Goal: Task Accomplishment & Management: Use online tool/utility

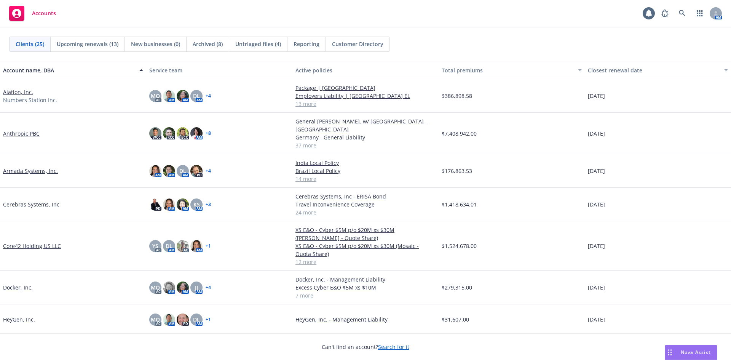
click at [309, 46] on span "Reporting" at bounding box center [306, 44] width 26 height 8
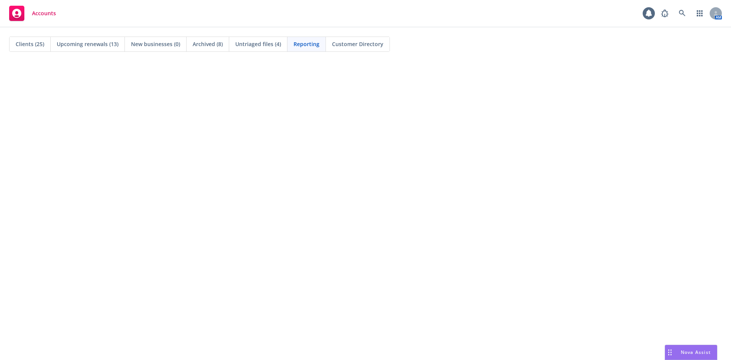
click at [27, 48] on div "Clients (25)" at bounding box center [30, 44] width 41 height 14
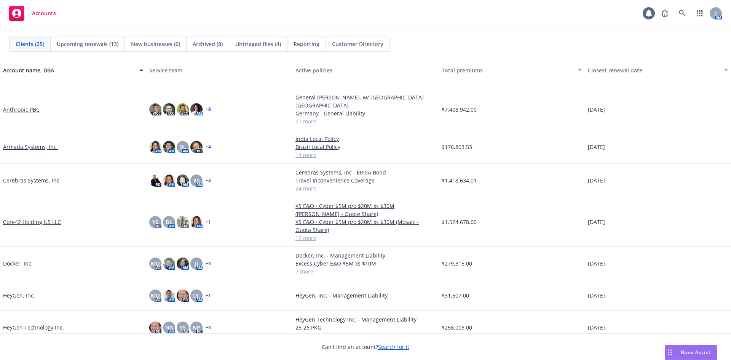
scroll to position [76, 0]
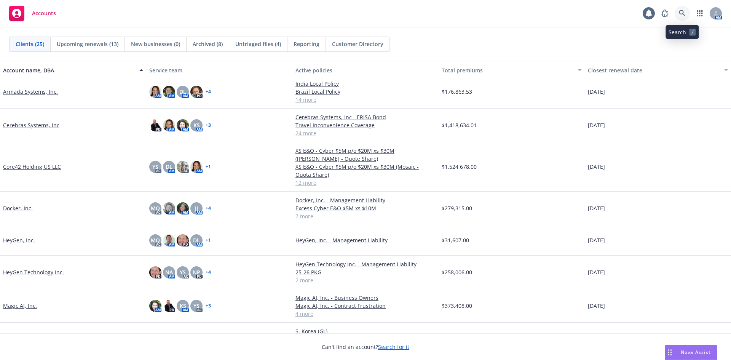
click at [681, 14] on icon at bounding box center [681, 13] width 7 height 7
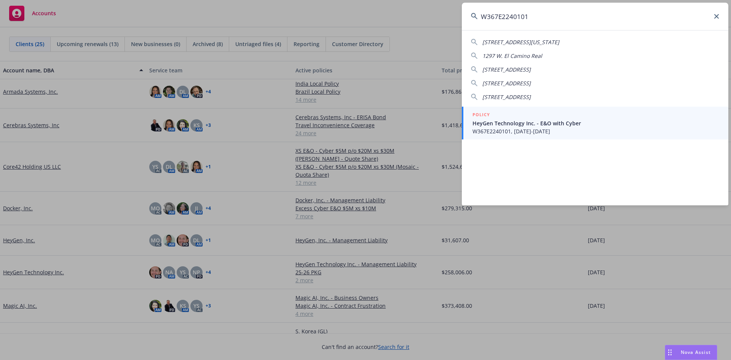
type input "W367E2240101"
click at [515, 122] on span "HeyGen Technology Inc. - E&O with Cyber" at bounding box center [595, 123] width 247 height 8
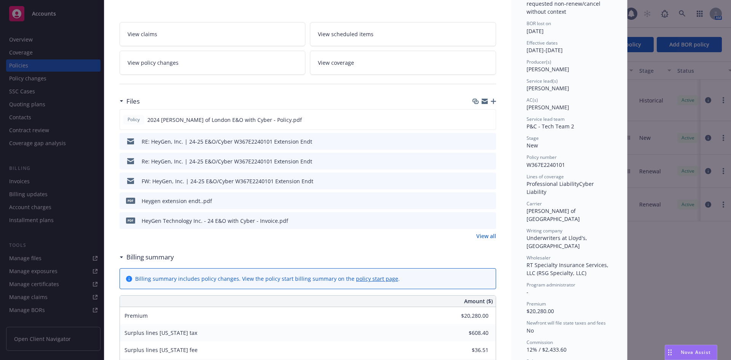
scroll to position [76, 0]
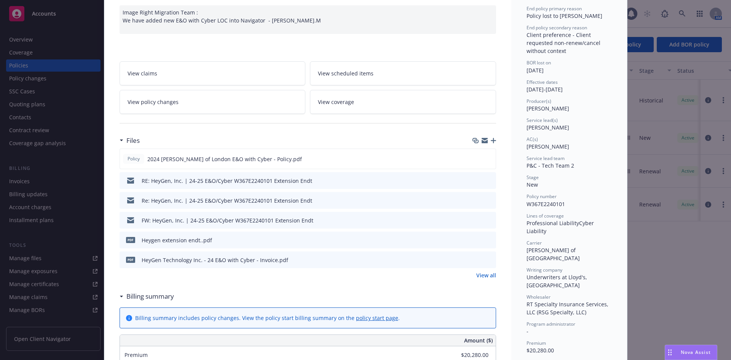
click at [183, 99] on link "View policy changes" at bounding box center [212, 102] width 186 height 24
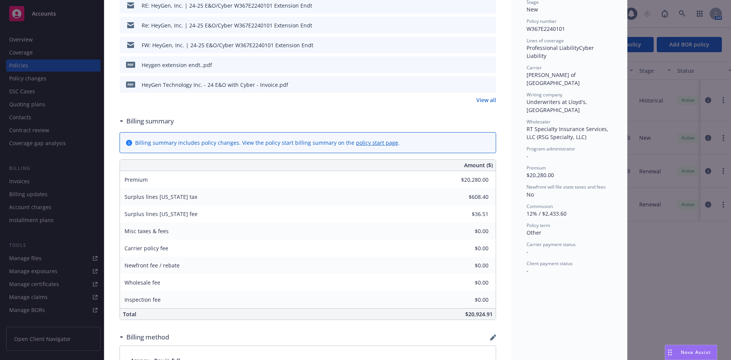
scroll to position [175, 0]
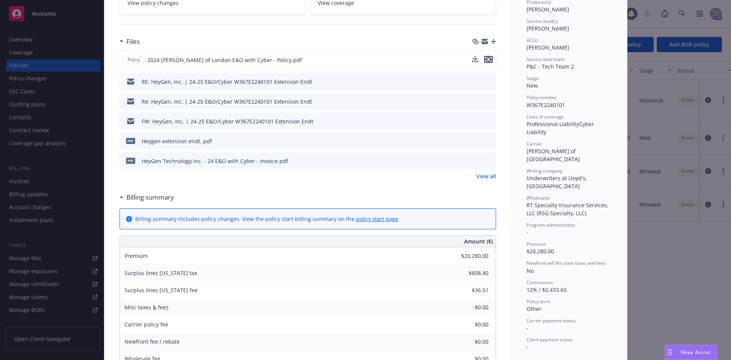
click at [485, 58] on icon "preview file" at bounding box center [488, 59] width 7 height 5
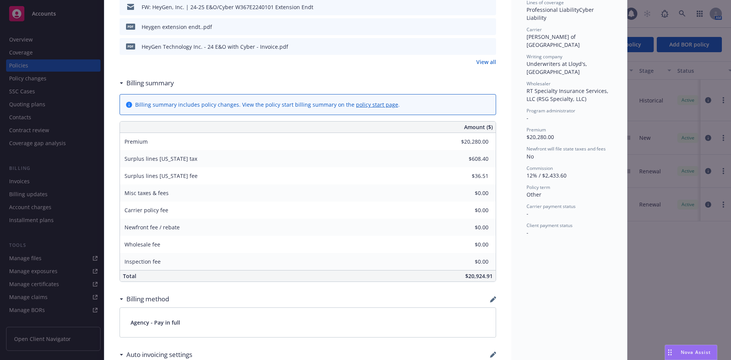
click at [229, 80] on div "Billing summary" at bounding box center [307, 83] width 376 height 16
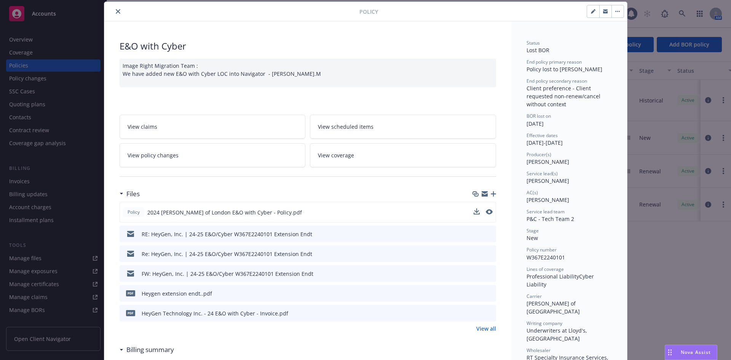
click at [488, 294] on icon "preview file" at bounding box center [488, 292] width 7 height 5
click at [115, 15] on button "close" at bounding box center [117, 11] width 9 height 9
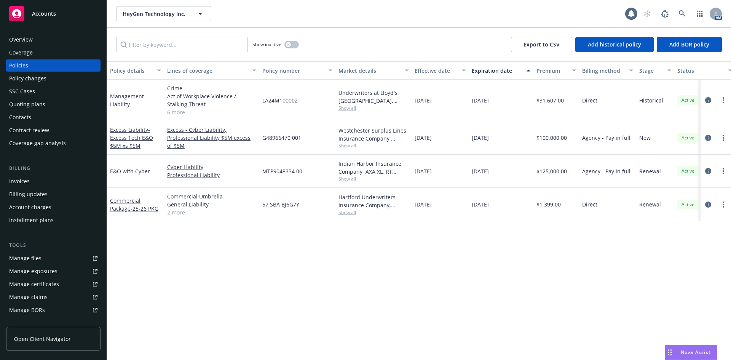
click at [25, 185] on div "Invoices" at bounding box center [19, 181] width 21 height 12
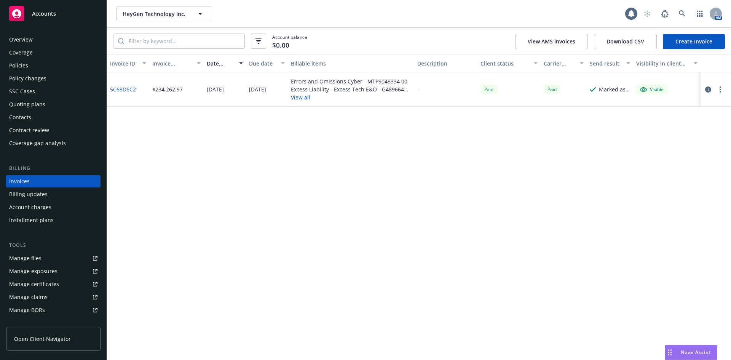
click at [296, 95] on button "View all" at bounding box center [351, 97] width 120 height 8
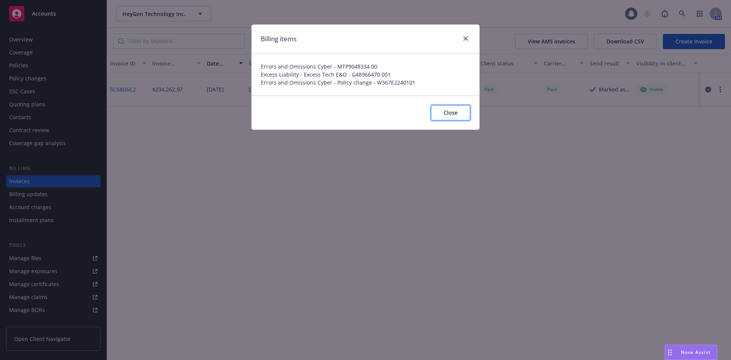
click at [443, 113] on button "Close" at bounding box center [450, 112] width 39 height 15
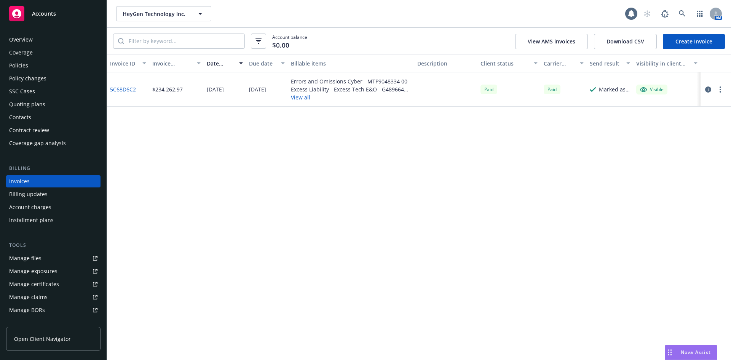
click at [119, 89] on link "5C68D6C2" at bounding box center [123, 89] width 26 height 8
drag, startPoint x: 136, startPoint y: 88, endPoint x: 111, endPoint y: 93, distance: 26.0
click at [111, 93] on div "5C68D6C2" at bounding box center [128, 89] width 42 height 34
copy link "5C68D6C2"
click at [26, 64] on div "Policies" at bounding box center [18, 65] width 19 height 12
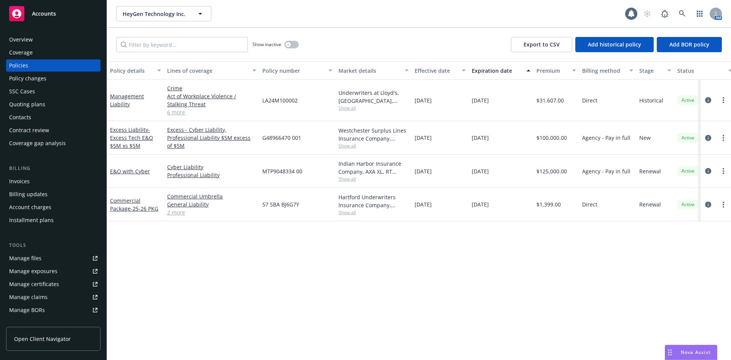
click at [290, 49] on div "Show inactive" at bounding box center [275, 44] width 46 height 15
click at [291, 46] on button "button" at bounding box center [291, 45] width 14 height 8
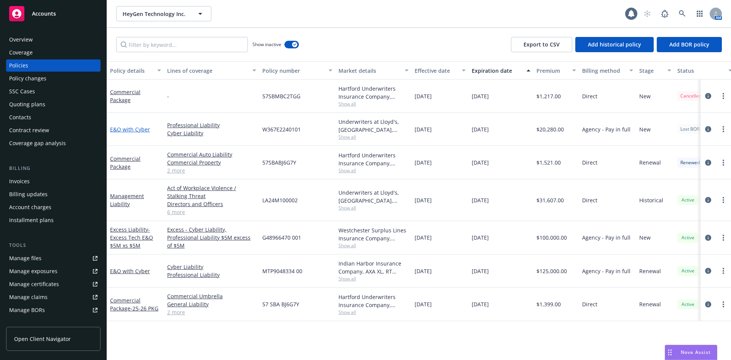
click at [141, 131] on link "E&O with Cyber" at bounding box center [130, 129] width 40 height 7
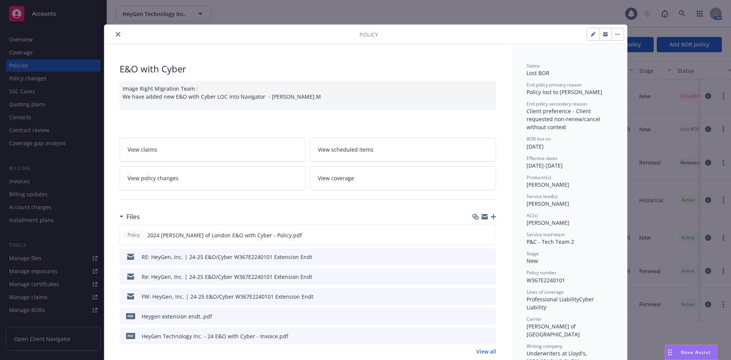
click at [482, 218] on icon "button" at bounding box center [484, 217] width 6 height 3
drag, startPoint x: 121, startPoint y: 44, endPoint x: 121, endPoint y: 30, distance: 14.5
click at [116, 37] on button "close" at bounding box center [117, 34] width 9 height 9
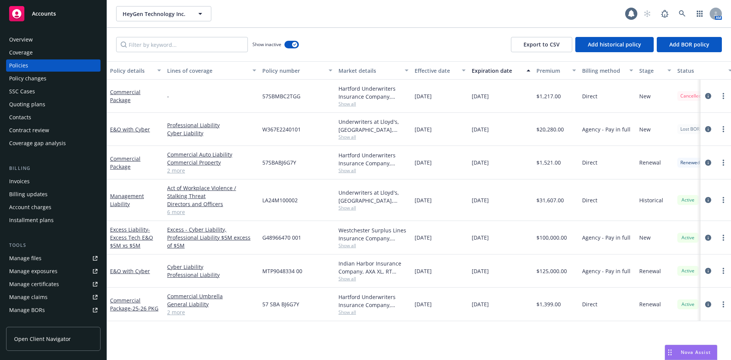
click at [72, 40] on div "Overview" at bounding box center [53, 39] width 88 height 12
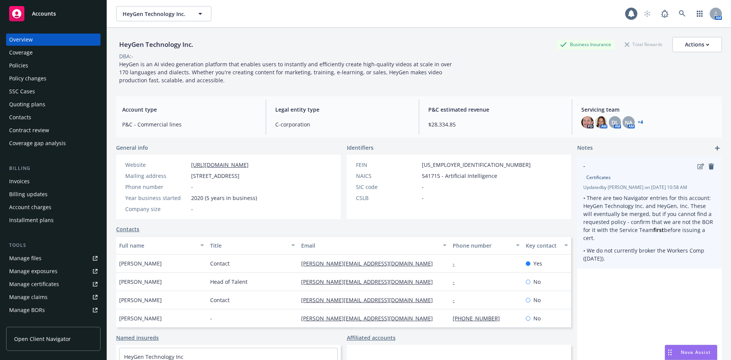
click at [697, 166] on icon "edit" at bounding box center [700, 166] width 6 height 6
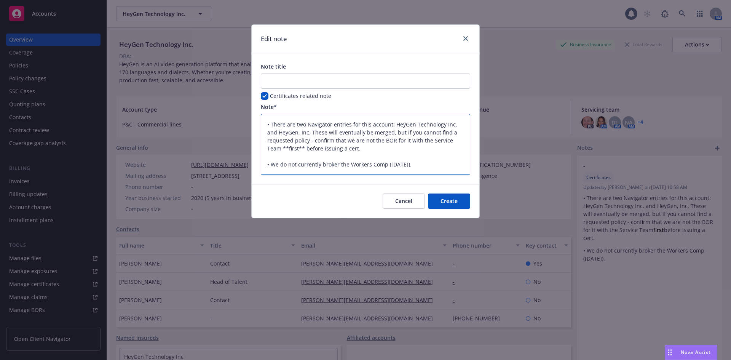
click at [427, 167] on textarea "• There are two Navigator entries for this account: HeyGen Technology Inc. and …" at bounding box center [365, 144] width 209 height 61
type textarea "x"
type textarea "• There are two Navigator entries for this account: HeyGen Technology Inc. and …"
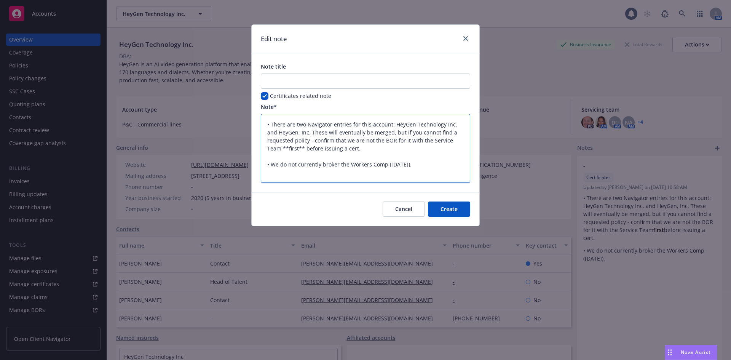
type textarea "x"
type textarea "• There are two Navigator entries for this account: HeyGen Technology Inc. and …"
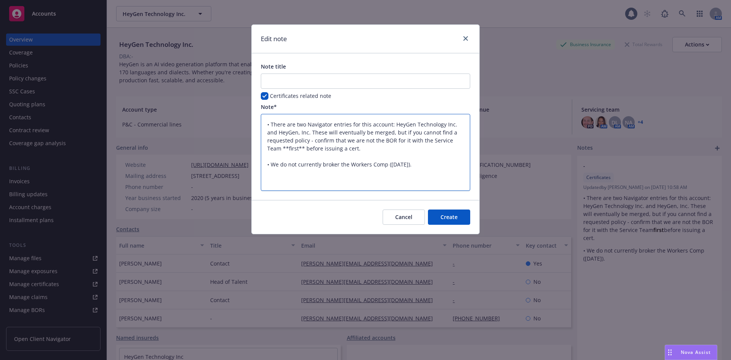
paste textarea "HeyGen Technology Inc."
type textarea "x"
type textarea "• There are two Navigator entries for this account: HeyGen Technology Inc. and …"
type textarea "x"
type textarea "• There are two Navigator entries for this account: HeyGen Technology Inc. and …"
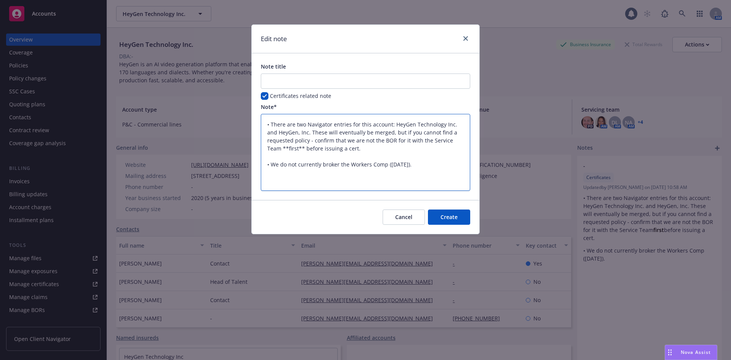
paste textarea "Certs Team - @Nancy Pardo​: when the COI is issued and delivered, please copy i…"
type textarea "x"
type textarea "• There are two Navigator entries for this account: HeyGen Technology Inc. and …"
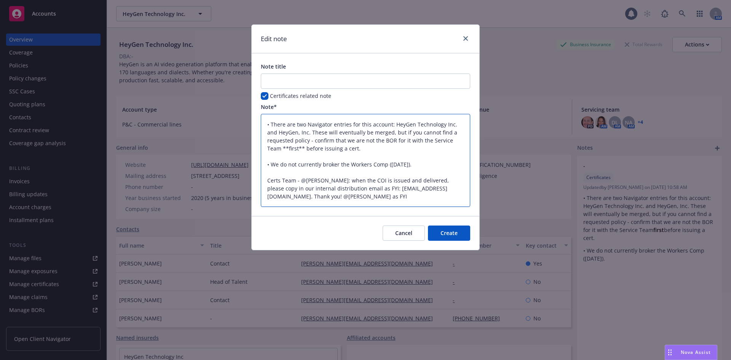
drag, startPoint x: 301, startPoint y: 179, endPoint x: 339, endPoint y: 183, distance: 37.8
click at [339, 183] on textarea "• There are two Navigator entries for this account: HeyGen Technology Inc. and …" at bounding box center [365, 160] width 209 height 93
type textarea "x"
type textarea "• There are two Navigator entries for this account: HeyGen Technology Inc. and …"
type textarea "x"
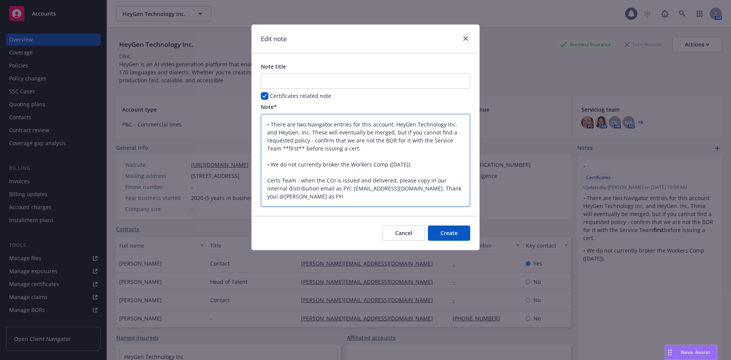
type textarea "• There are two Navigator entries for this account: HeyGen Technology Inc. and …"
click at [325, 178] on textarea "• There are two Navigator entries for this account: HeyGen Technology Inc. and …" at bounding box center [365, 160] width 209 height 93
type textarea "x"
type textarea "• There are two Navigator entries for this account: HeyGen Technology Inc. and …"
type textarea "x"
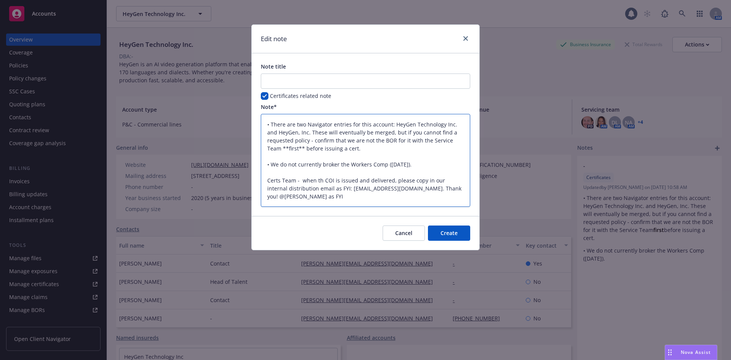
type textarea "• There are two Navigator entries for this account: HeyGen Technology Inc. and …"
type textarea "x"
type textarea "• There are two Navigator entries for this account: HeyGen Technology Inc. and …"
type textarea "x"
type textarea "• There are two Navigator entries for this account: HeyGen Technology Inc. and …"
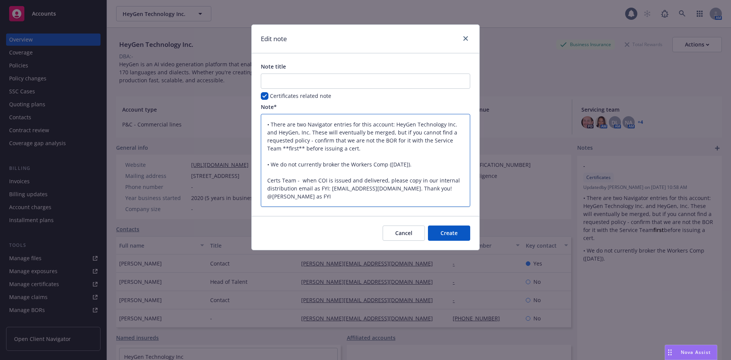
click at [299, 182] on textarea "• There are two Navigator entries for this account: HeyGen Technology Inc. and …" at bounding box center [365, 160] width 209 height 93
type textarea "x"
type textarea "• There are two Navigator entries for this account: HeyGen Technology Inc. and …"
drag, startPoint x: 324, startPoint y: 178, endPoint x: 331, endPoint y: 188, distance: 11.8
click at [325, 178] on textarea "• There are two Navigator entries for this account: HeyGen Technology Inc. and …" at bounding box center [365, 160] width 209 height 93
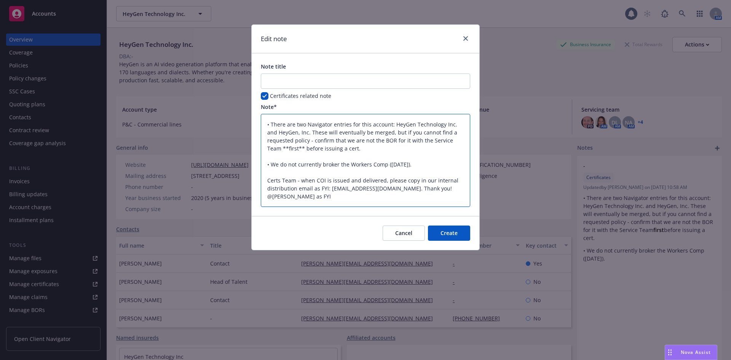
type textarea "x"
type textarea "• There are two Navigator entries for this account: HeyGen Technology Inc. and …"
type textarea "x"
type textarea "• There are two Navigator entries for this account: HeyGen Technology Inc. and …"
type textarea "x"
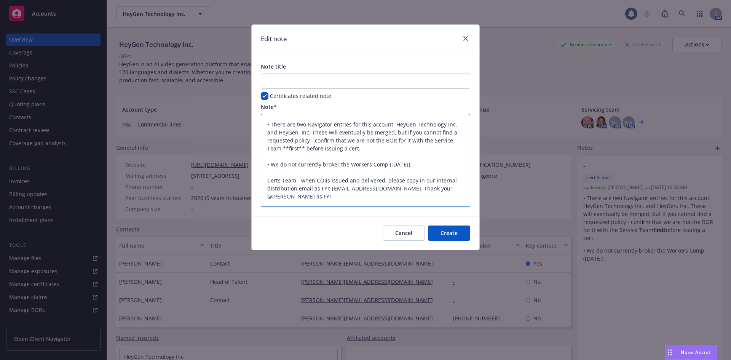
type textarea "• There are two Navigator entries for this account: HeyGen Technology Inc. and …"
type textarea "x"
type textarea "• There are two Navigator entries for this account: HeyGen Technology Inc. and …"
type textarea "x"
type textarea "• There are two Navigator entries for this account: HeyGen Technology Inc. and …"
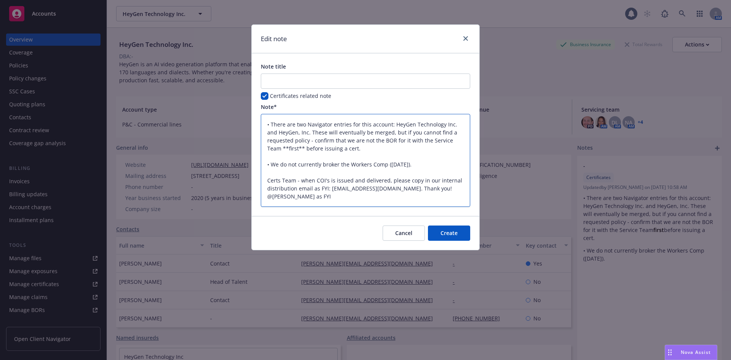
type textarea "x"
type textarea "• There are two Navigator entries for this account: HeyGen Technology Inc. and …"
type textarea "x"
type textarea "• There are two Navigator entries for this account: HeyGen Technology Inc. and …"
type textarea "x"
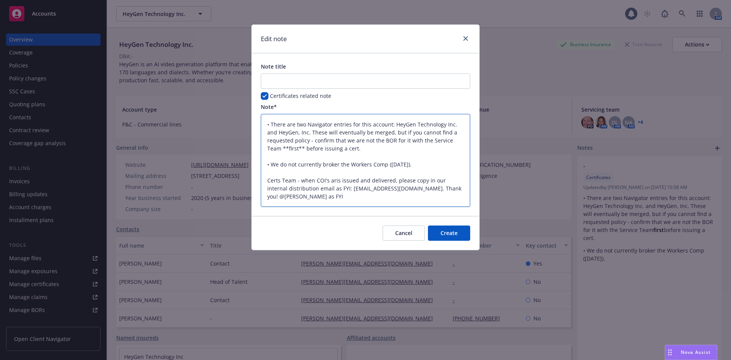
type textarea "• There are two Navigator entries for this account: HeyGen Technology Inc. and …"
type textarea "x"
type textarea "• There are two Navigator entries for this account: HeyGen Technology Inc. and …"
type textarea "x"
type textarea "• There are two Navigator entries for this account: HeyGen Technology Inc. and …"
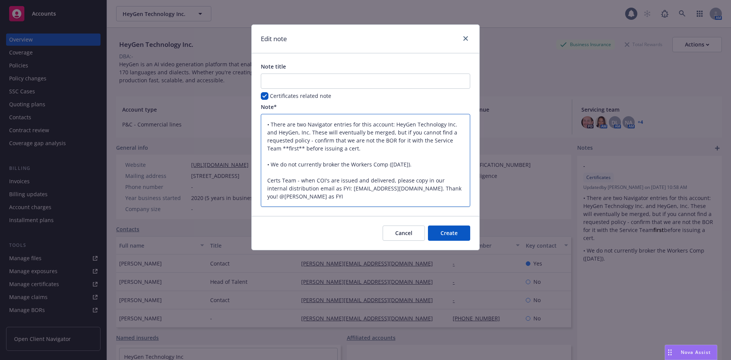
click at [317, 188] on textarea "• There are two Navigator entries for this account: HeyGen Technology Inc. and …" at bounding box center [365, 160] width 209 height 93
type textarea "x"
type textarea "• There are two Navigator entries for this account: HeyGen Technology Inc. and …"
type textarea "x"
type textarea "• There are two Navigator entries for this account: HeyGen Technology Inc. and …"
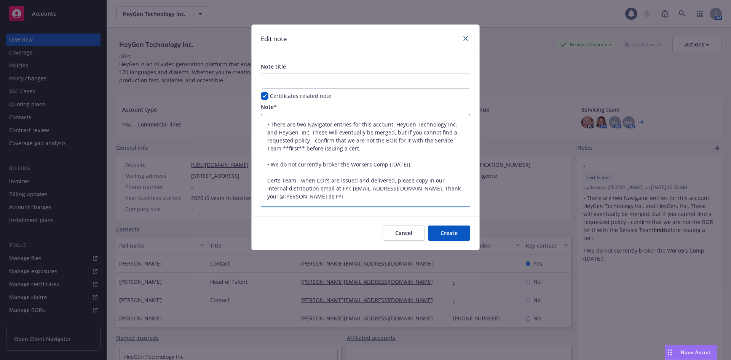
type textarea "x"
type textarea "• There are two Navigator entries for this account: HeyGen Technology Inc. and …"
type textarea "x"
type textarea "• There are two Navigator entries for this account: HeyGen Technology Inc. and …"
drag, startPoint x: 374, startPoint y: 199, endPoint x: 261, endPoint y: 199, distance: 113.0
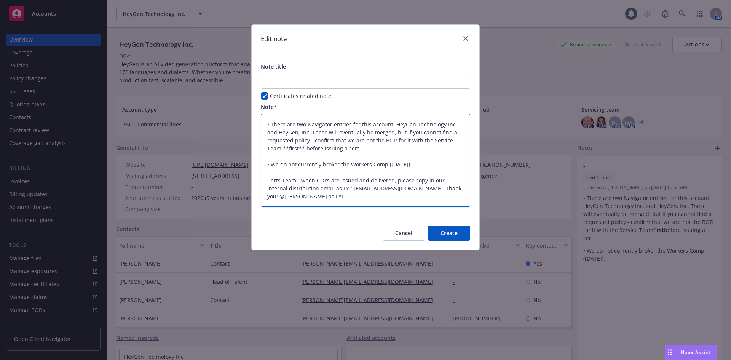
click at [261, 199] on textarea "• There are two Navigator entries for this account: HeyGen Technology Inc. and …" at bounding box center [365, 160] width 209 height 93
type textarea "x"
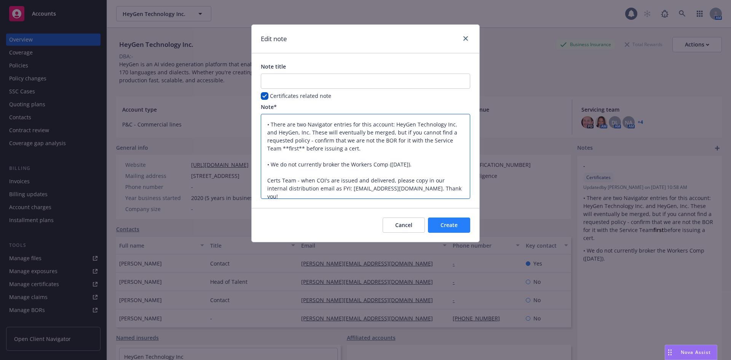
type textarea "• There are two Navigator entries for this account: HeyGen Technology Inc. and …"
click at [449, 224] on span "Create" at bounding box center [448, 224] width 17 height 7
type textarea "x"
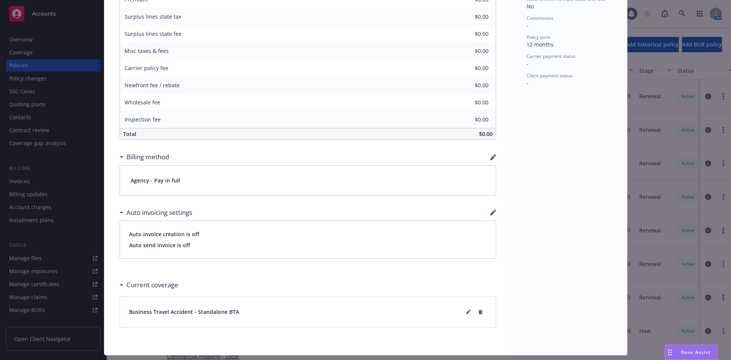
scroll to position [342, 0]
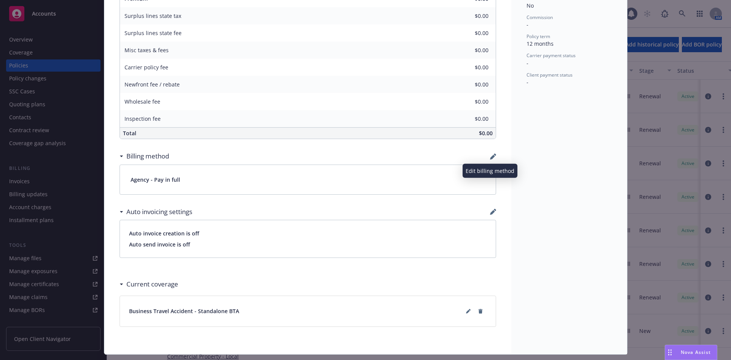
click at [490, 156] on icon "button" at bounding box center [493, 156] width 6 height 6
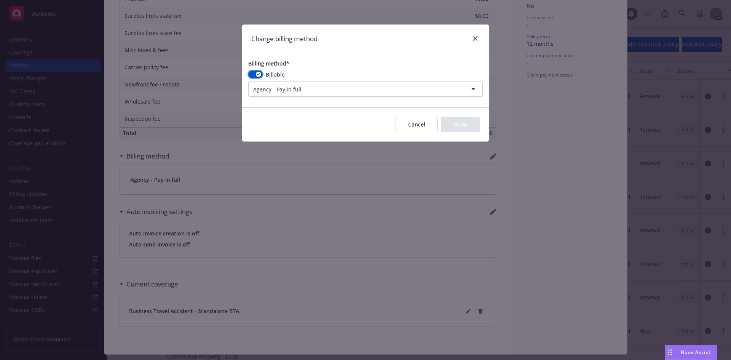
click at [260, 75] on div "button" at bounding box center [258, 74] width 5 height 5
select select
click at [457, 126] on button "Done" at bounding box center [460, 124] width 39 height 15
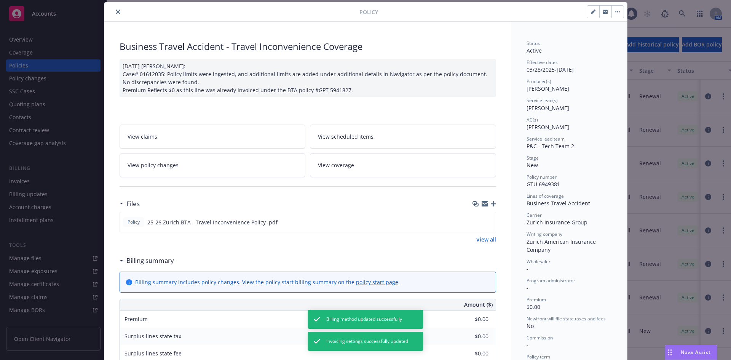
scroll to position [0, 0]
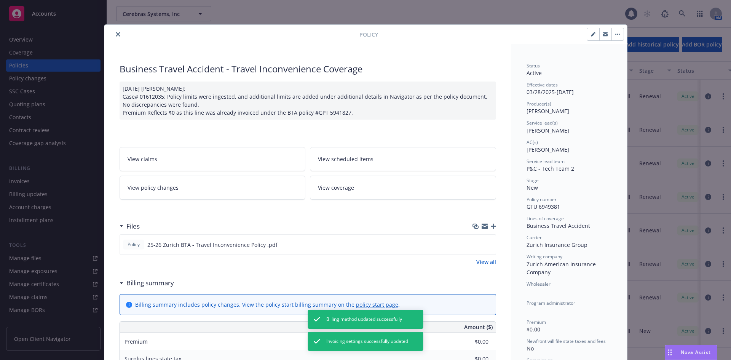
click at [116, 32] on icon "close" at bounding box center [118, 34] width 5 height 5
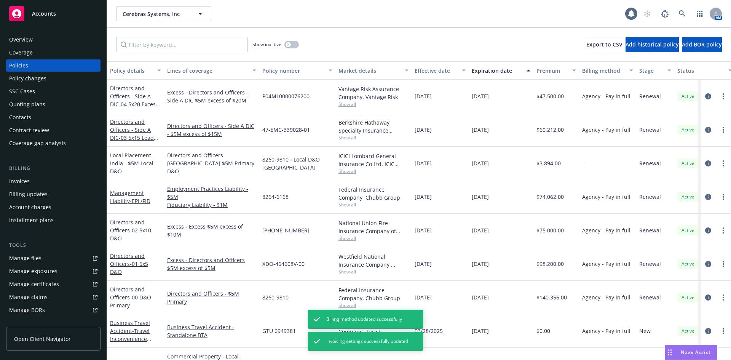
click at [158, 52] on div "Show inactive Export to CSV Add historical policy Add BOR policy" at bounding box center [419, 44] width 624 height 33
click at [158, 45] on input "Filter by keyword..." at bounding box center [182, 44] width 132 height 15
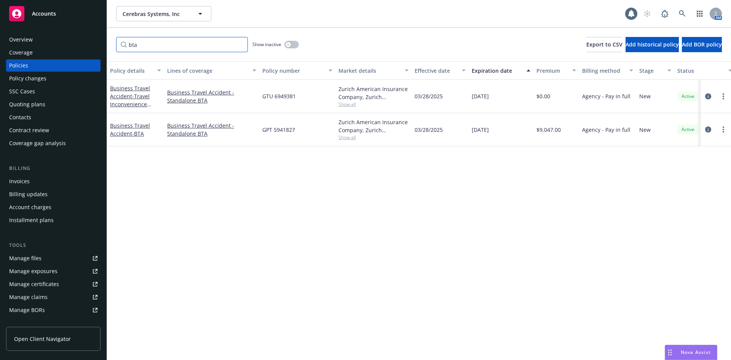
type input "bta"
click at [161, 176] on div "Policy details Lines of coverage Policy number Market details Effective date Ex…" at bounding box center [419, 210] width 624 height 298
click at [28, 39] on div "Overview" at bounding box center [21, 39] width 24 height 12
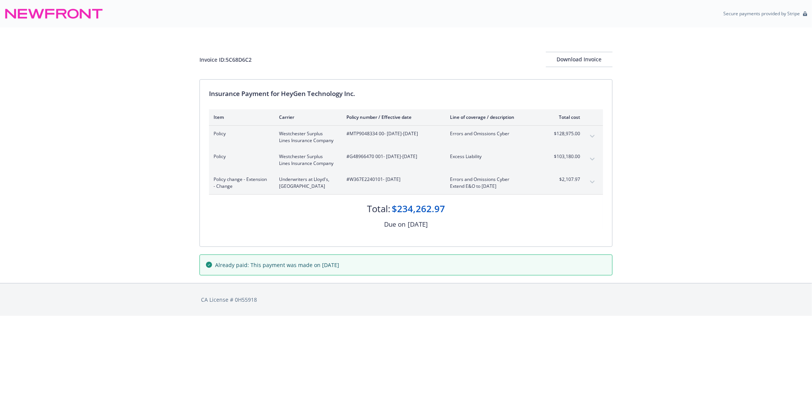
click at [508, 36] on div "Invoice ID: 5C68D6C2 Download Invoice" at bounding box center [405, 53] width 413 height 52
click at [589, 182] on button "expand content" at bounding box center [592, 182] width 12 height 12
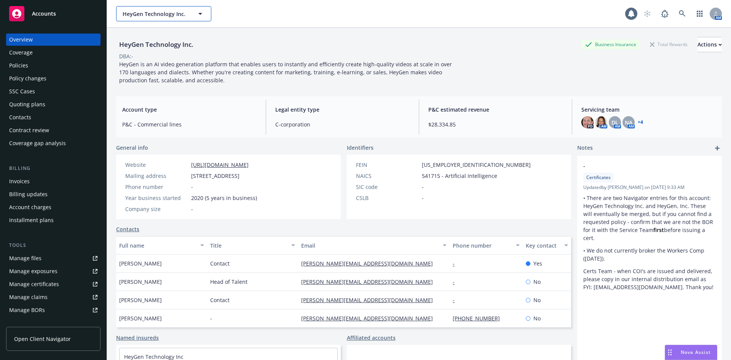
click at [139, 20] on button "HeyGen Technology Inc." at bounding box center [163, 13] width 95 height 15
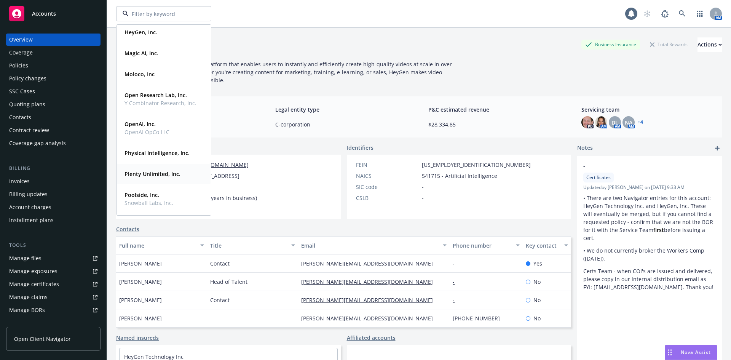
scroll to position [190, 0]
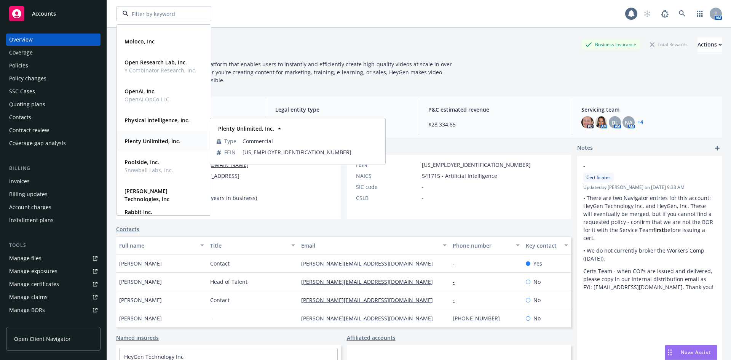
click at [146, 148] on div "Plenty Unlimited, Inc. Type Commercial FEIN 81-1900916" at bounding box center [164, 141] width 94 height 20
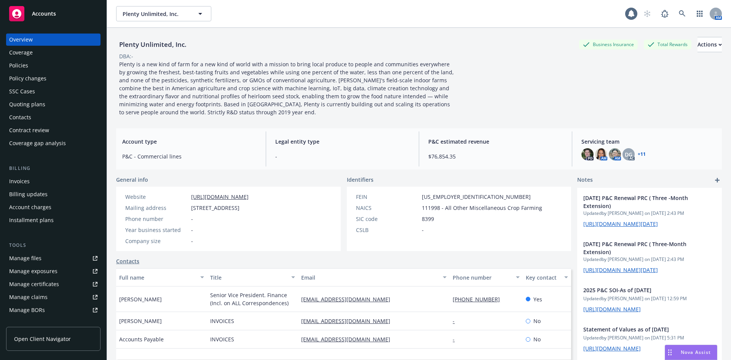
click at [45, 66] on div "Policies" at bounding box center [53, 65] width 88 height 12
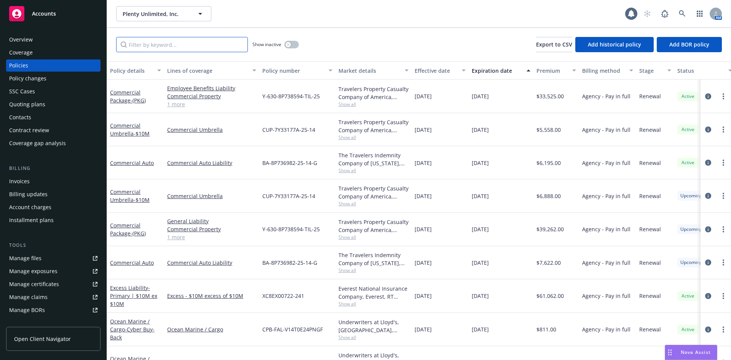
click at [156, 47] on input "Filter by keyword..." at bounding box center [182, 44] width 132 height 15
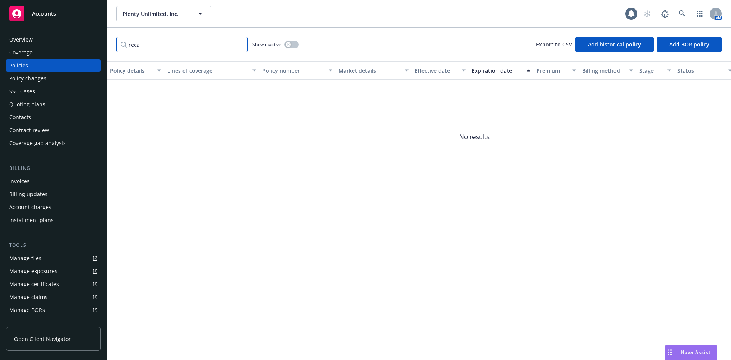
type input "reca"
click at [150, 16] on span "Plenty Unlimited, Inc." at bounding box center [156, 14] width 66 height 8
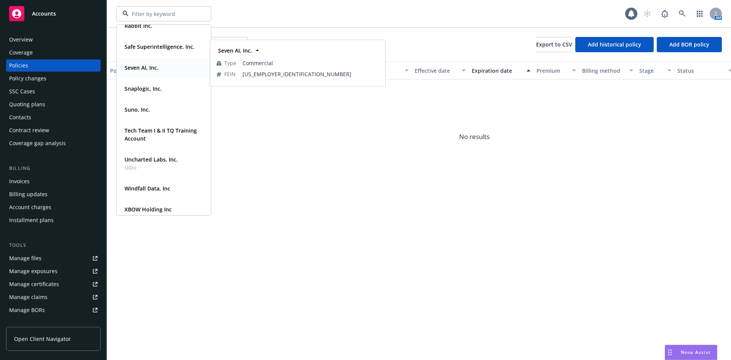
scroll to position [381, 0]
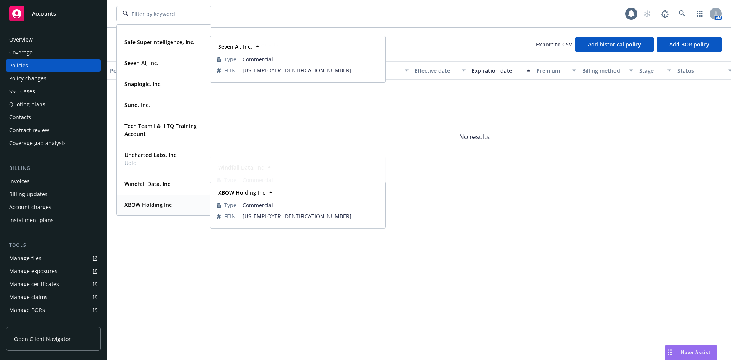
click at [150, 203] on strong "XBOW Holding Inc" at bounding box center [147, 204] width 47 height 7
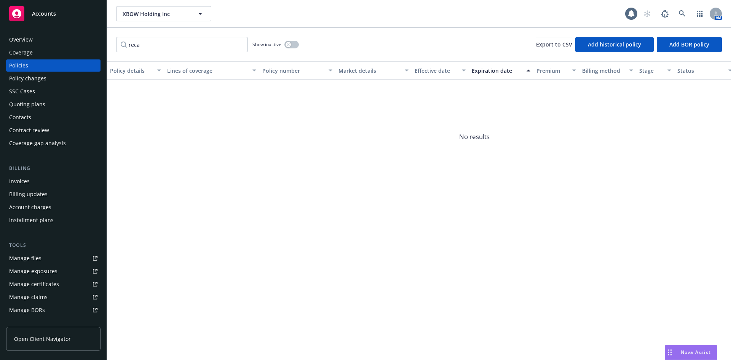
click at [45, 258] on link "Manage files" at bounding box center [53, 258] width 94 height 12
click at [33, 42] on div "Overview" at bounding box center [53, 39] width 88 height 12
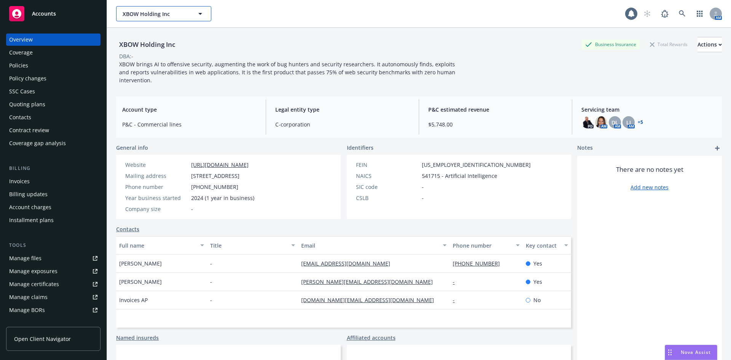
click at [163, 14] on span "XBOW Holding Inc" at bounding box center [156, 14] width 66 height 8
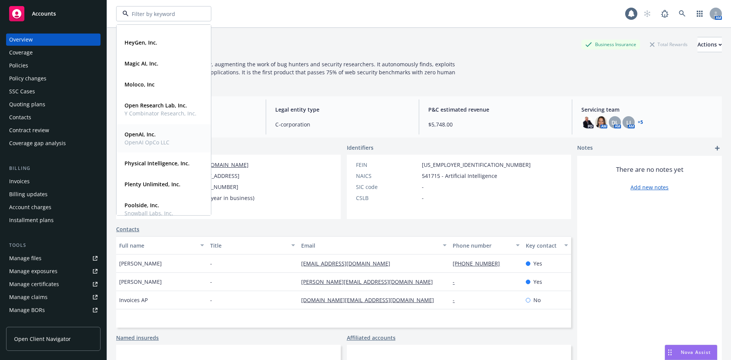
scroll to position [191, 0]
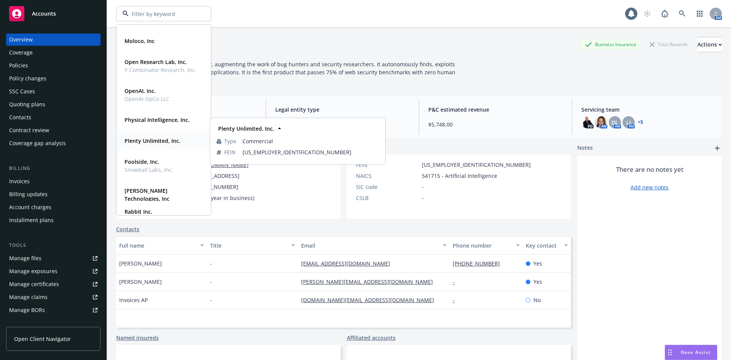
click at [154, 148] on div "Plenty Unlimited, Inc. Type Commercial FEIN 81-1900916" at bounding box center [164, 141] width 94 height 20
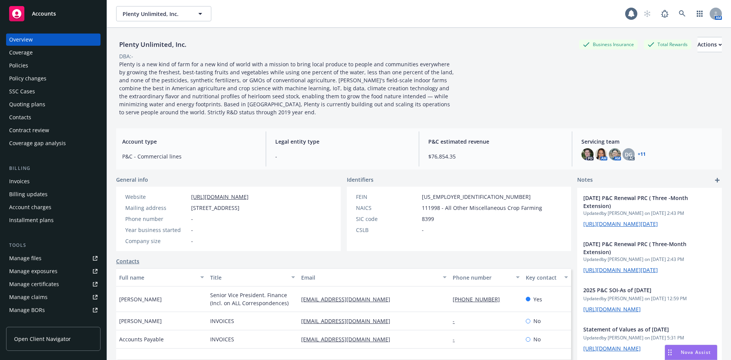
click at [34, 62] on div "Policies" at bounding box center [53, 65] width 88 height 12
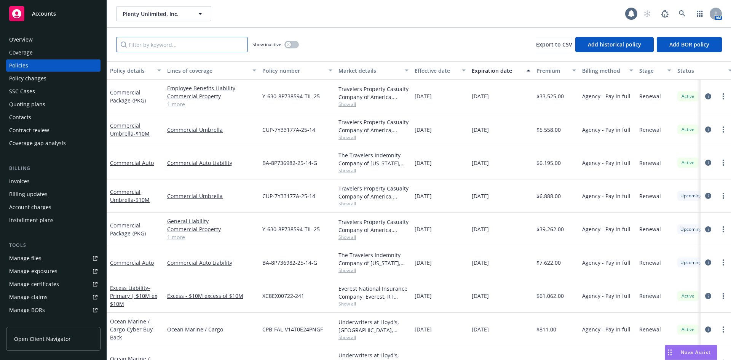
click at [182, 49] on input "Filter by keyword..." at bounding box center [182, 44] width 132 height 15
click at [45, 101] on div "Quoting plans" at bounding box center [53, 104] width 88 height 12
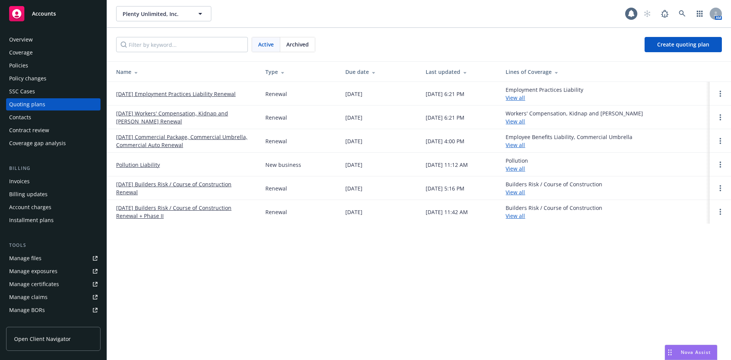
click at [38, 65] on div "Policies" at bounding box center [53, 65] width 88 height 12
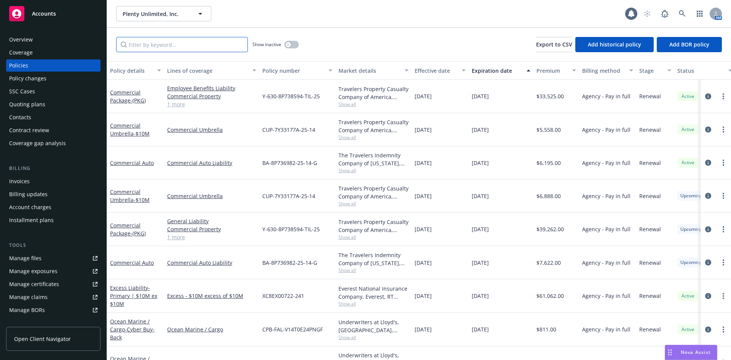
click at [177, 49] on input "Filter by keyword..." at bounding box center [182, 44] width 132 height 15
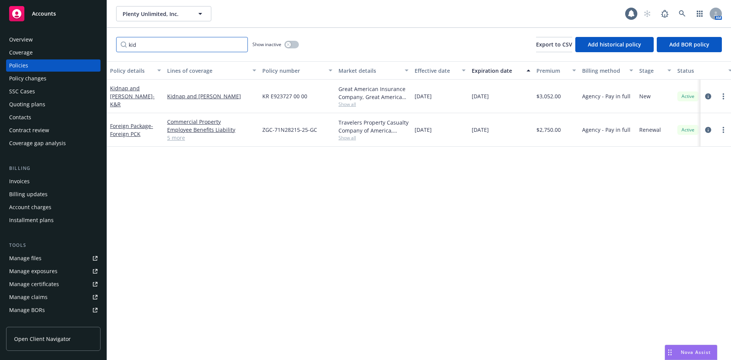
type input "kid"
click at [68, 40] on div "Overview" at bounding box center [53, 39] width 88 height 12
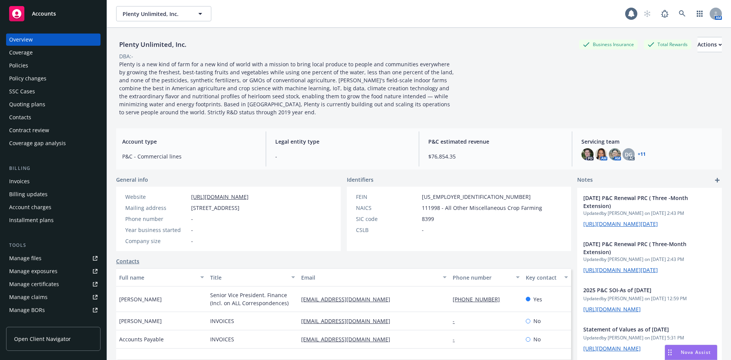
click at [57, 64] on div "Policies" at bounding box center [53, 65] width 88 height 12
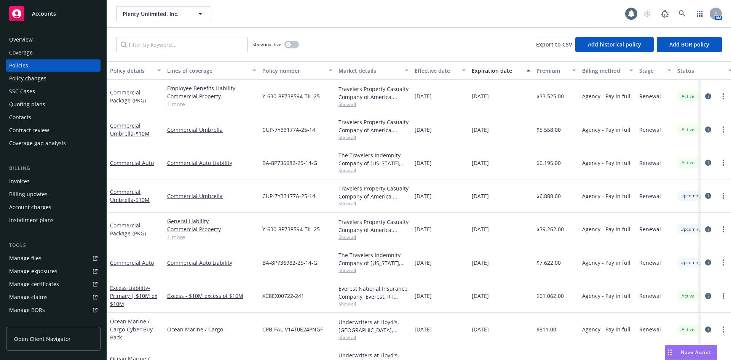
click at [40, 42] on div "Overview" at bounding box center [53, 39] width 88 height 12
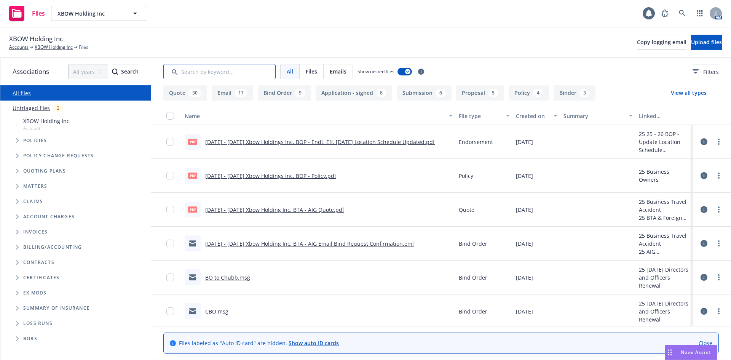
click at [214, 70] on input "Search by keyword..." at bounding box center [219, 71] width 112 height 15
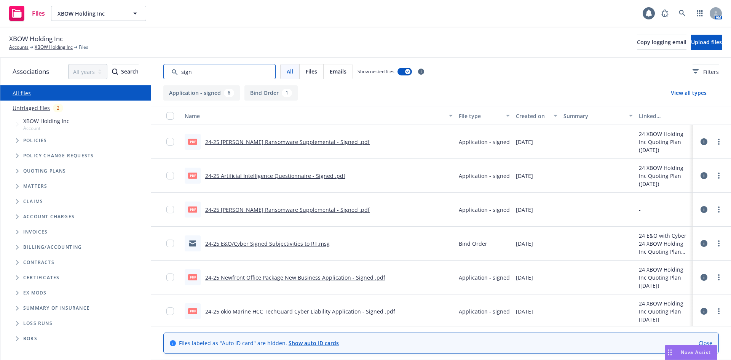
type input "sign"
click at [285, 142] on link "24-25 [PERSON_NAME] Ransomware Supplemental - Signed .pdf" at bounding box center [287, 141] width 164 height 7
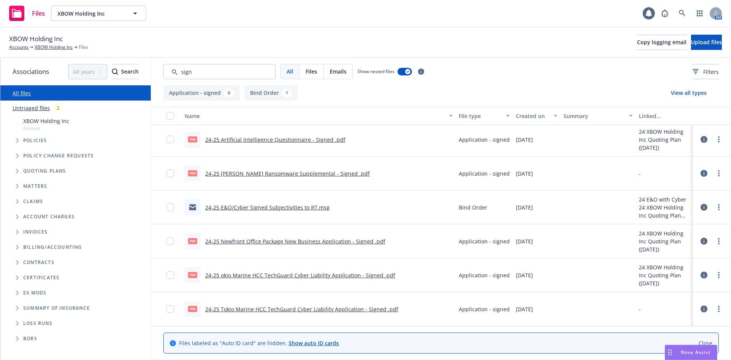
click at [307, 241] on link "24-25 Newfront Office Package New Business Application - Signed .pdf" at bounding box center [295, 240] width 180 height 7
click at [351, 311] on link "24-25 Tokio Marine HCC TechGuard Cyber Liability Application - Signed .pdf" at bounding box center [301, 308] width 193 height 7
click at [380, 7] on div "Files XBOW Holding Inc XBOW Holding Inc 1 AM" at bounding box center [365, 13] width 731 height 27
click at [97, 18] on button "XBOW Holding Inc" at bounding box center [98, 13] width 95 height 15
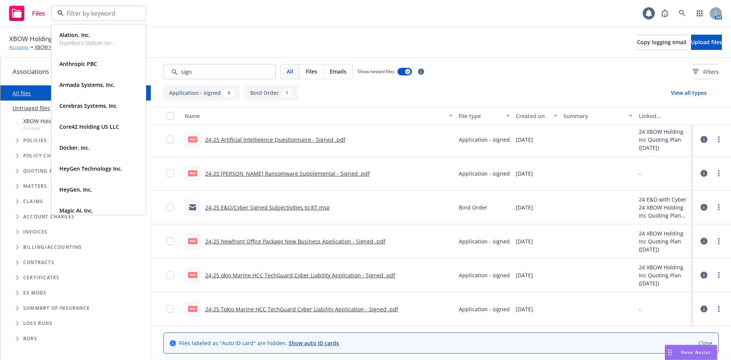
click at [26, 46] on link "Accounts" at bounding box center [18, 47] width 19 height 7
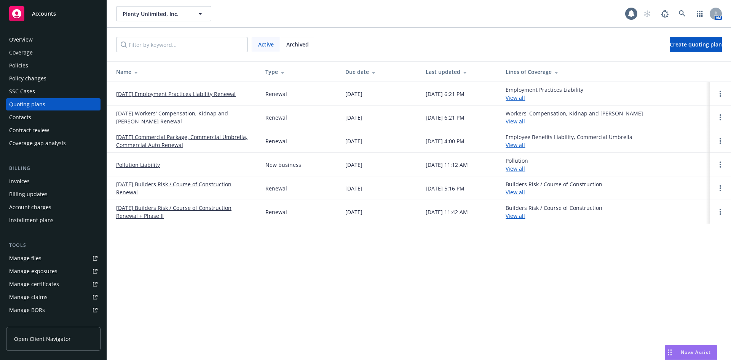
click at [142, 110] on link "[DATE] Workers' Compensation, Kidnap and [PERSON_NAME] Renewal" at bounding box center [184, 117] width 137 height 16
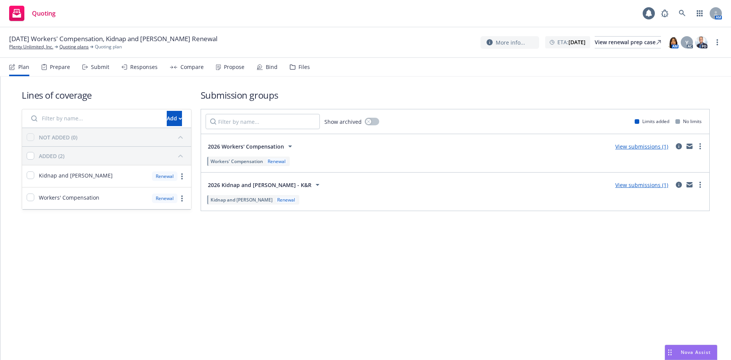
click at [305, 65] on div "Files" at bounding box center [303, 67] width 11 height 6
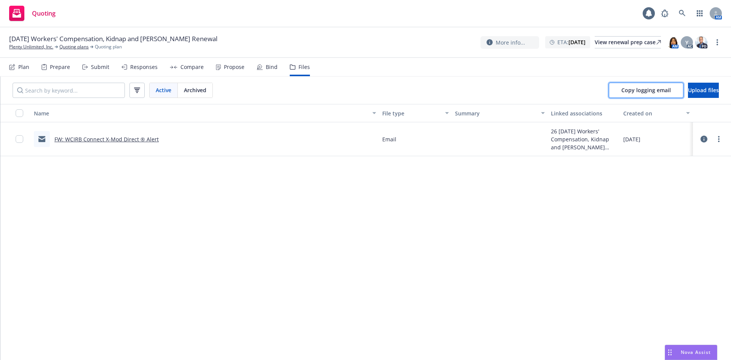
click at [629, 86] on button "Copy logging email" at bounding box center [645, 90] width 75 height 15
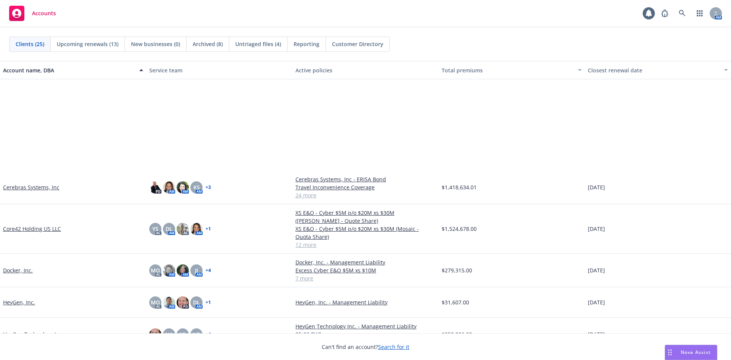
scroll to position [152, 0]
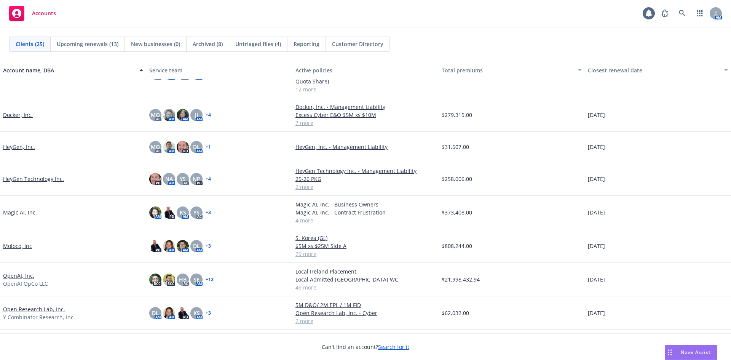
click at [19, 183] on div "HeyGen Technology Inc." at bounding box center [73, 178] width 146 height 33
click at [19, 180] on link "HeyGen Technology Inc." at bounding box center [33, 179] width 61 height 8
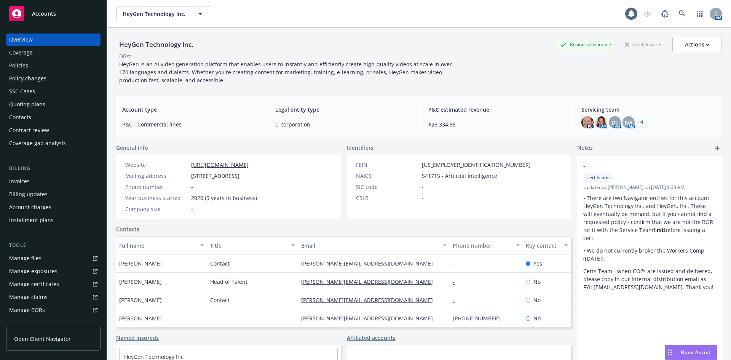
click at [25, 177] on div "Invoices" at bounding box center [19, 181] width 21 height 12
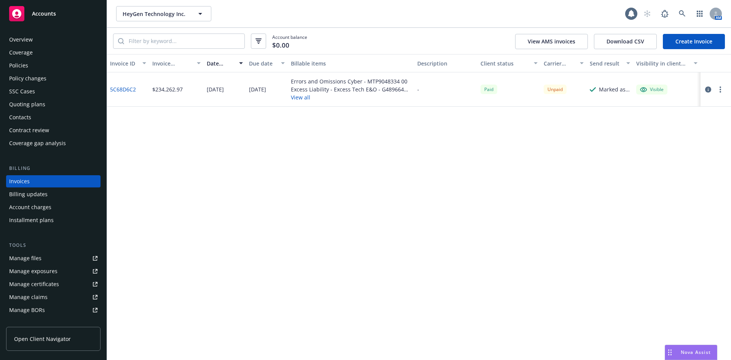
click at [553, 88] on div "Unpaid" at bounding box center [554, 89] width 23 height 10
click at [294, 99] on button "View all" at bounding box center [351, 97] width 120 height 8
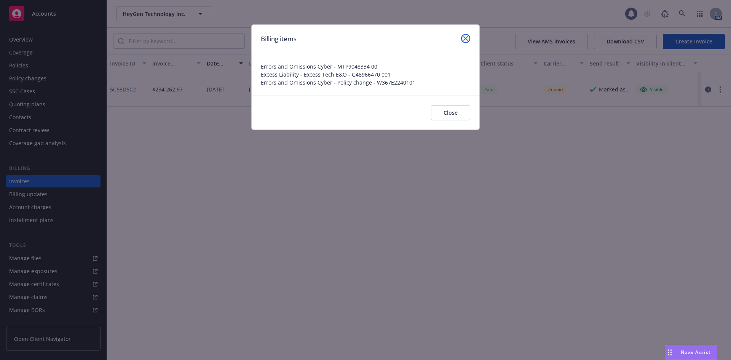
click at [468, 38] on link "close" at bounding box center [465, 38] width 9 height 9
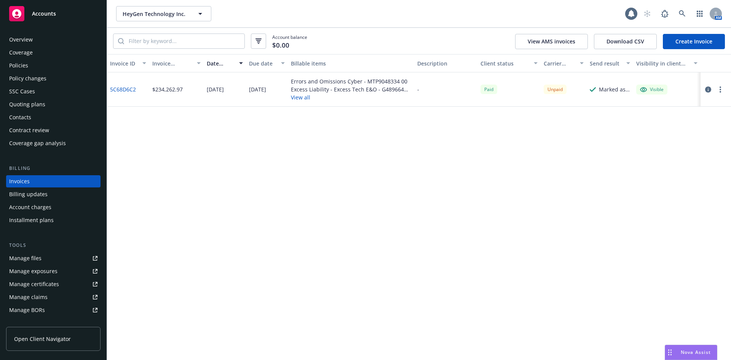
click at [705, 89] on icon "button" at bounding box center [708, 89] width 6 height 6
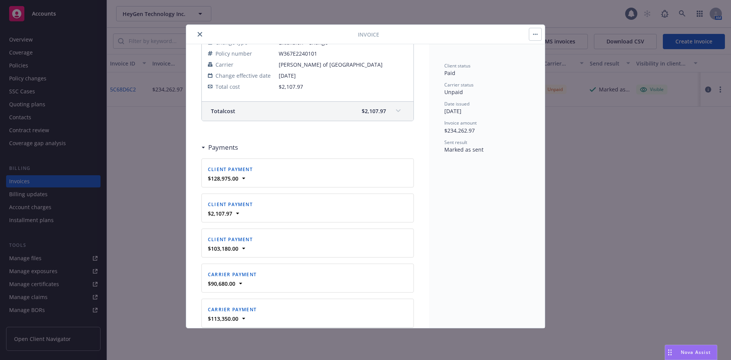
scroll to position [490, 0]
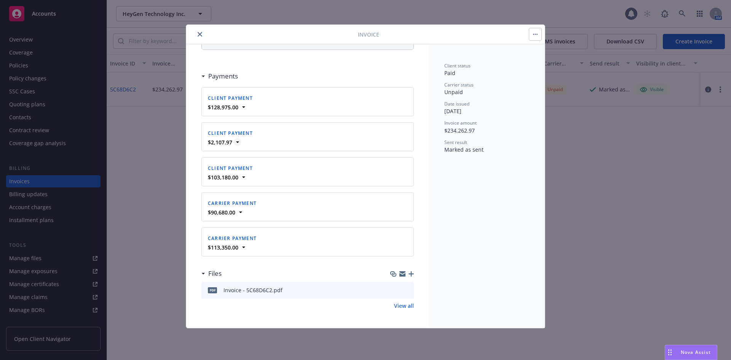
click at [238, 145] on icon at bounding box center [238, 142] width 8 height 8
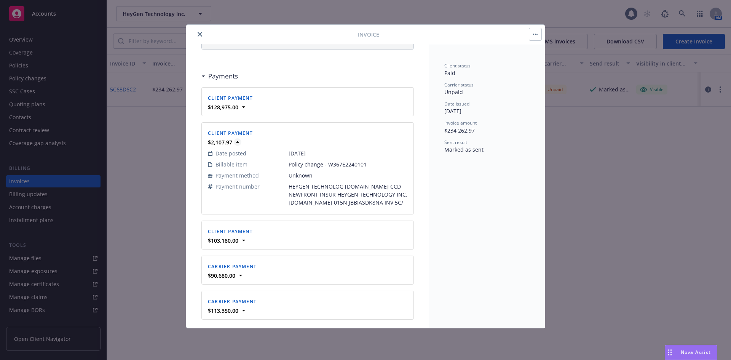
click at [238, 145] on icon at bounding box center [238, 142] width 8 height 8
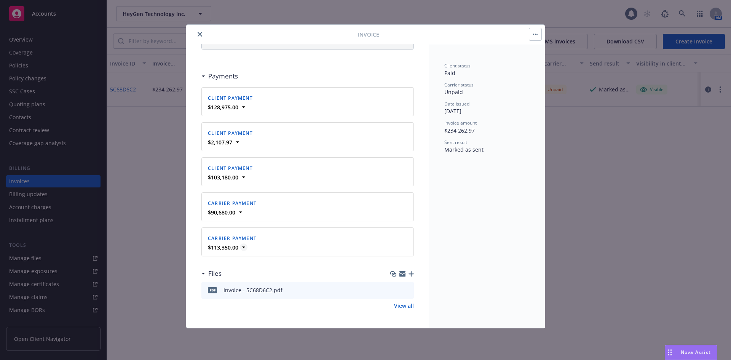
click at [244, 247] on icon at bounding box center [243, 248] width 3 height 2
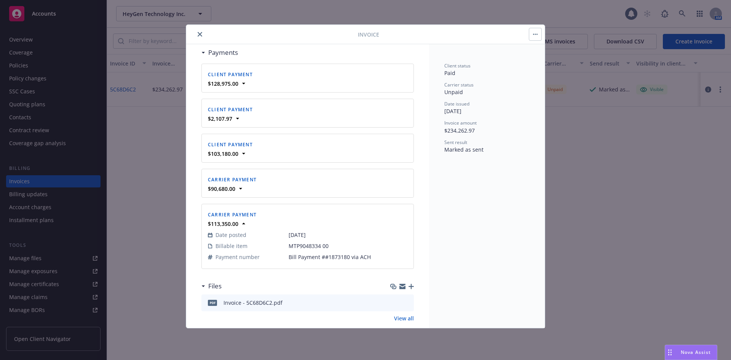
scroll to position [526, 0]
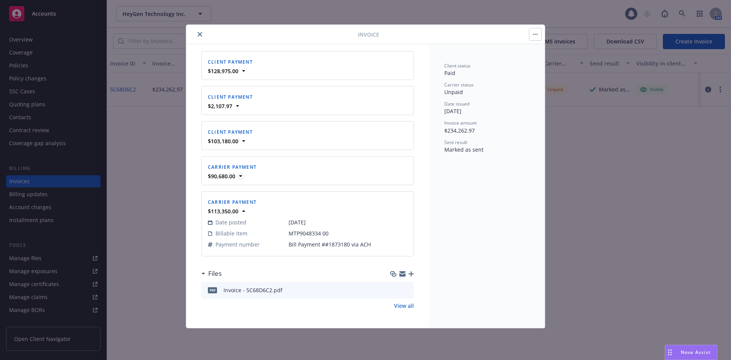
click at [241, 174] on icon at bounding box center [241, 176] width 8 height 8
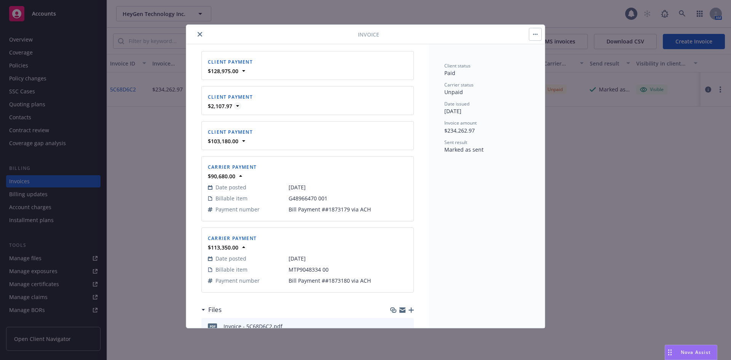
click at [236, 106] on icon at bounding box center [238, 106] width 8 height 8
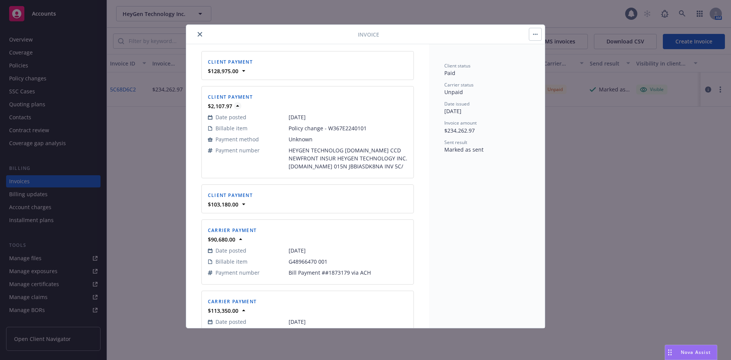
click at [236, 106] on icon at bounding box center [238, 106] width 8 height 8
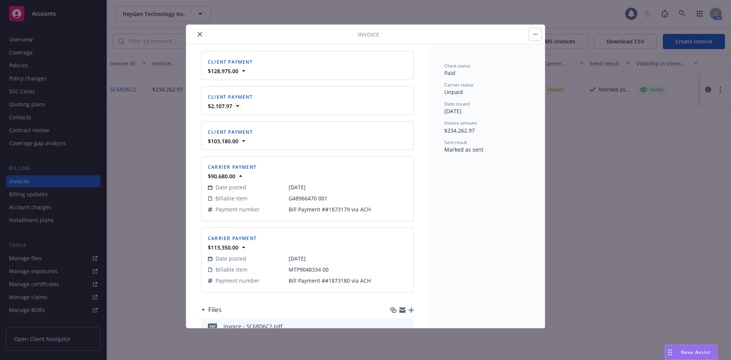
click at [239, 104] on icon at bounding box center [238, 106] width 8 height 8
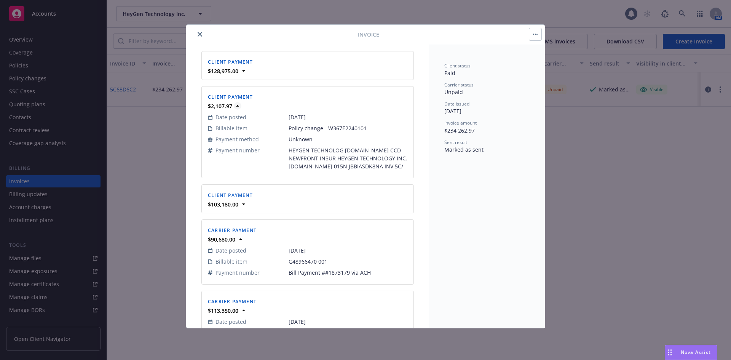
click at [239, 104] on icon at bounding box center [238, 106] width 8 height 8
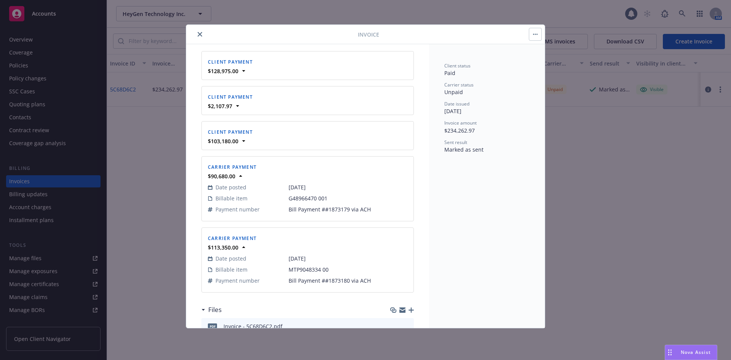
scroll to position [562, 0]
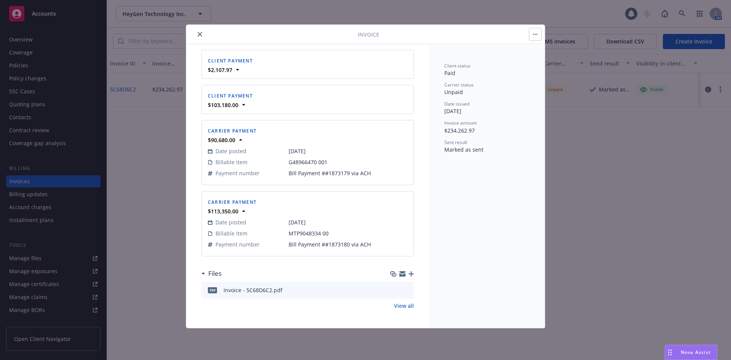
click at [404, 307] on link "View all" at bounding box center [404, 305] width 20 height 8
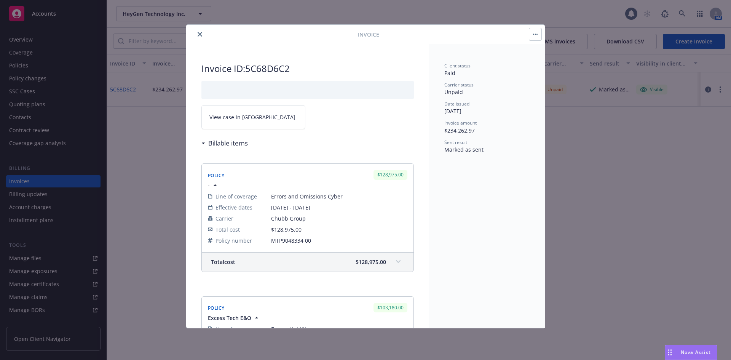
click at [201, 32] on icon "close" at bounding box center [199, 34] width 5 height 5
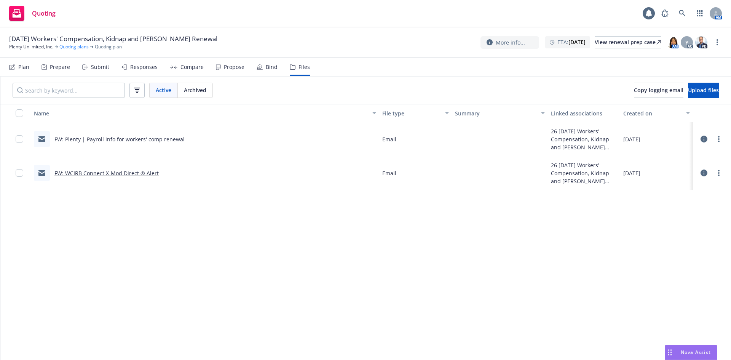
click at [67, 48] on link "Quoting plans" at bounding box center [73, 46] width 29 height 7
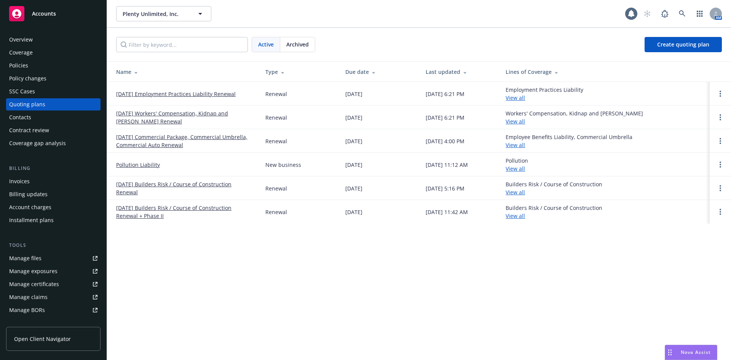
click at [152, 146] on link "[DATE] Commercial Package, Commercial Umbrella, Commercial Auto Renewal" at bounding box center [184, 141] width 137 height 16
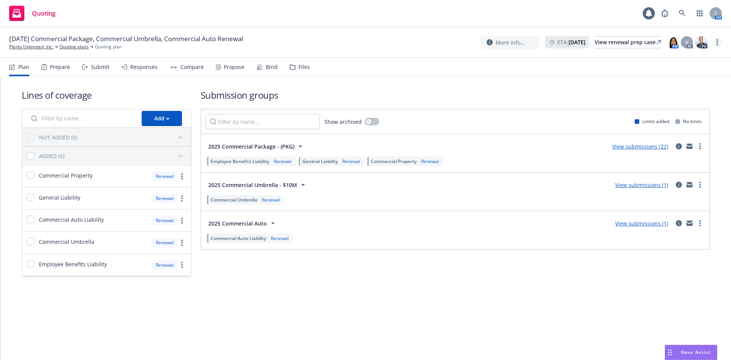
click at [720, 41] on link "more" at bounding box center [716, 42] width 9 height 9
click at [696, 70] on link "Rename quoting plan" at bounding box center [678, 72] width 85 height 15
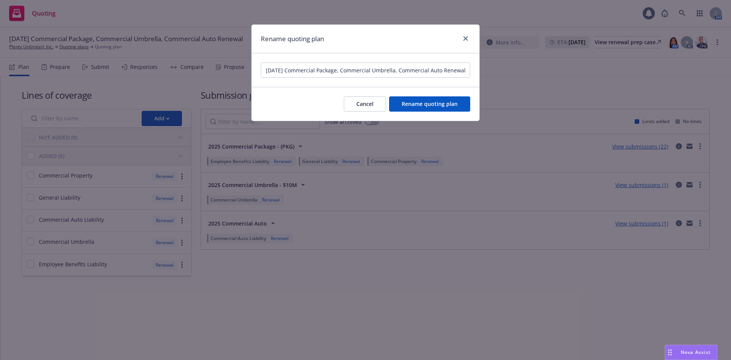
scroll to position [0, 1]
click at [270, 70] on input "09/01/25 Commercial Package, Commercial Umbrella, Commercial Auto Renewal" at bounding box center [365, 69] width 209 height 15
type input "[DATE] Commercial Package, Commercial Umbrella, Commercial Auto Renewal"
click at [421, 110] on button "Rename quoting plan" at bounding box center [429, 103] width 81 height 15
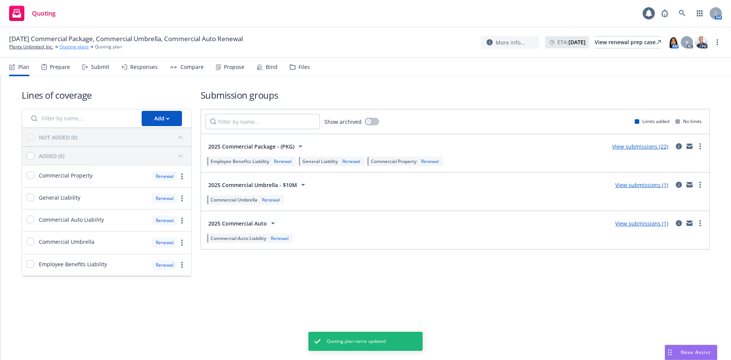
click at [76, 46] on link "Quoting plans" at bounding box center [73, 46] width 29 height 7
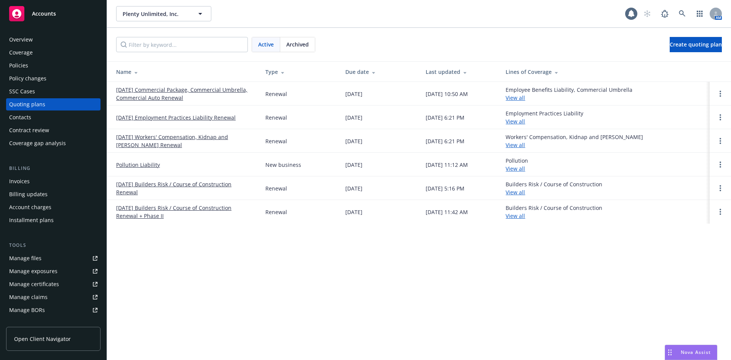
click at [159, 89] on link "[DATE] Commercial Package, Commercial Umbrella, Commercial Auto Renewal" at bounding box center [184, 94] width 137 height 16
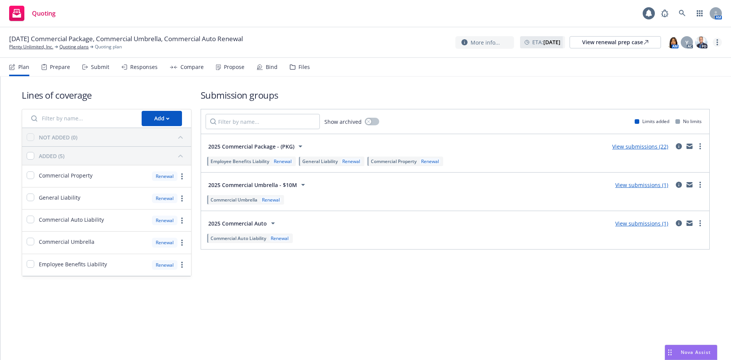
click at [716, 41] on icon "more" at bounding box center [717, 42] width 2 height 6
click at [680, 69] on link "Rename quoting plan" at bounding box center [678, 72] width 85 height 15
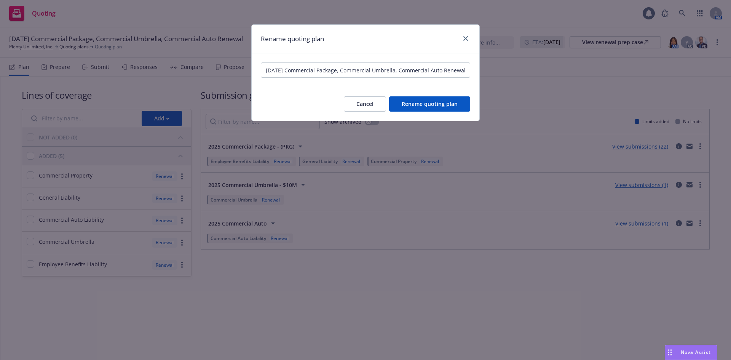
scroll to position [0, 1]
drag, startPoint x: 372, startPoint y: 70, endPoint x: 346, endPoint y: 67, distance: 26.8
click at [346, 67] on input "[DATE] Commercial Package, Commercial Umbrella, Commercial Auto Renewal" at bounding box center [365, 69] width 209 height 15
drag, startPoint x: 400, startPoint y: 70, endPoint x: 371, endPoint y: 69, distance: 29.3
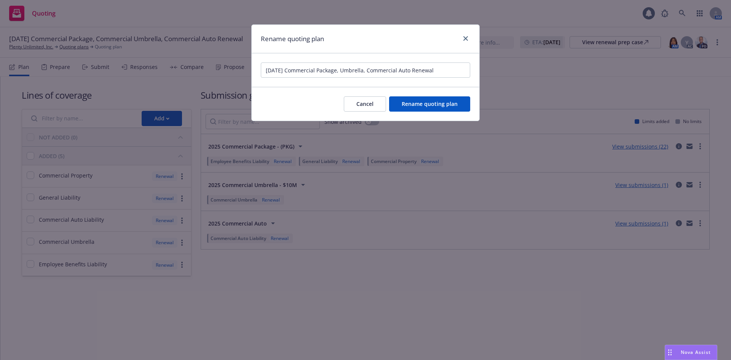
click at [371, 69] on input "[DATE] Commercial Package, Umbrella, Commercial Auto Renewal" at bounding box center [365, 69] width 209 height 15
click at [383, 68] on input "[DATE] Commercial Package, Umbrella, Auto Renewal" at bounding box center [365, 69] width 209 height 15
click at [412, 74] on input "[DATE] Commercial Package, Umbrella, Auto Renewal" at bounding box center [365, 69] width 209 height 15
type input "[DATE] Commercial Package, Umbrella, Auto Renewal Per Last Extension"
click at [408, 102] on span "Rename quoting plan" at bounding box center [429, 103] width 56 height 7
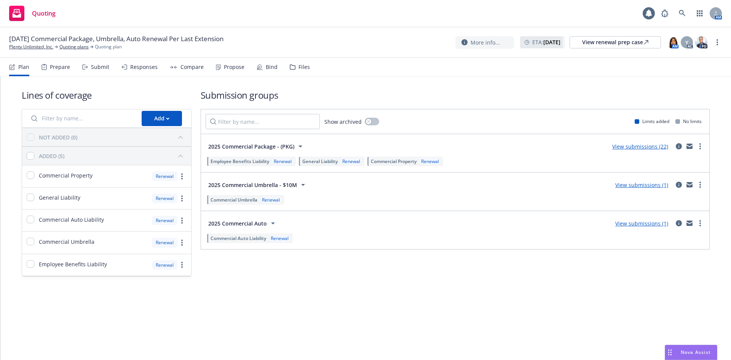
drag, startPoint x: 642, startPoint y: 0, endPoint x: 589, endPoint y: 15, distance: 54.2
click at [589, 15] on div "Quoting 1 AM" at bounding box center [365, 13] width 731 height 27
click at [412, 308] on div "Lines of coverage Add NOT ADDED (0) ADDED (5) Commercial Property Renewal Gener…" at bounding box center [365, 192] width 730 height 233
